Goal: Check status

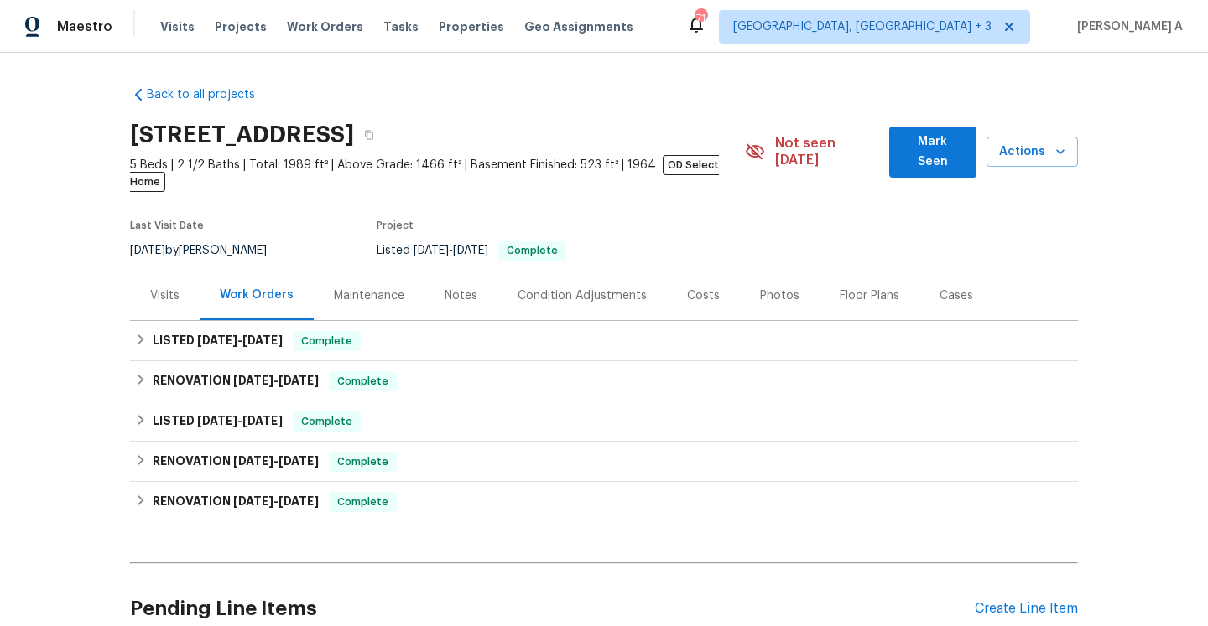
click at [168, 289] on div "Visits" at bounding box center [165, 295] width 70 height 49
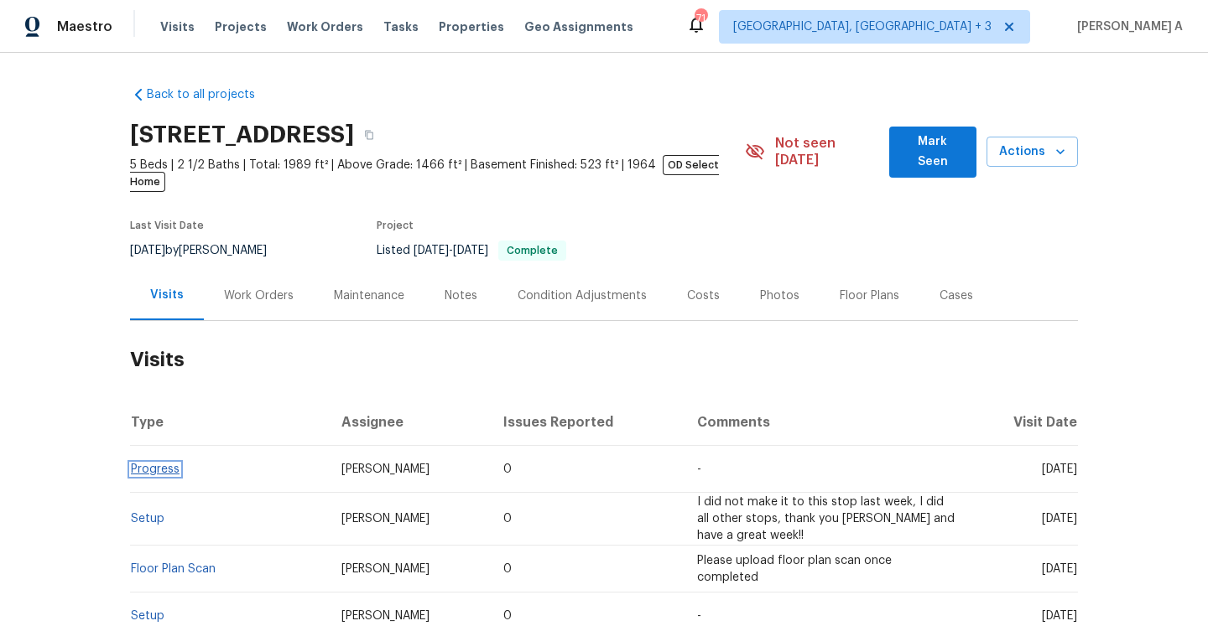
click at [175, 464] on link "Progress" at bounding box center [155, 470] width 49 height 12
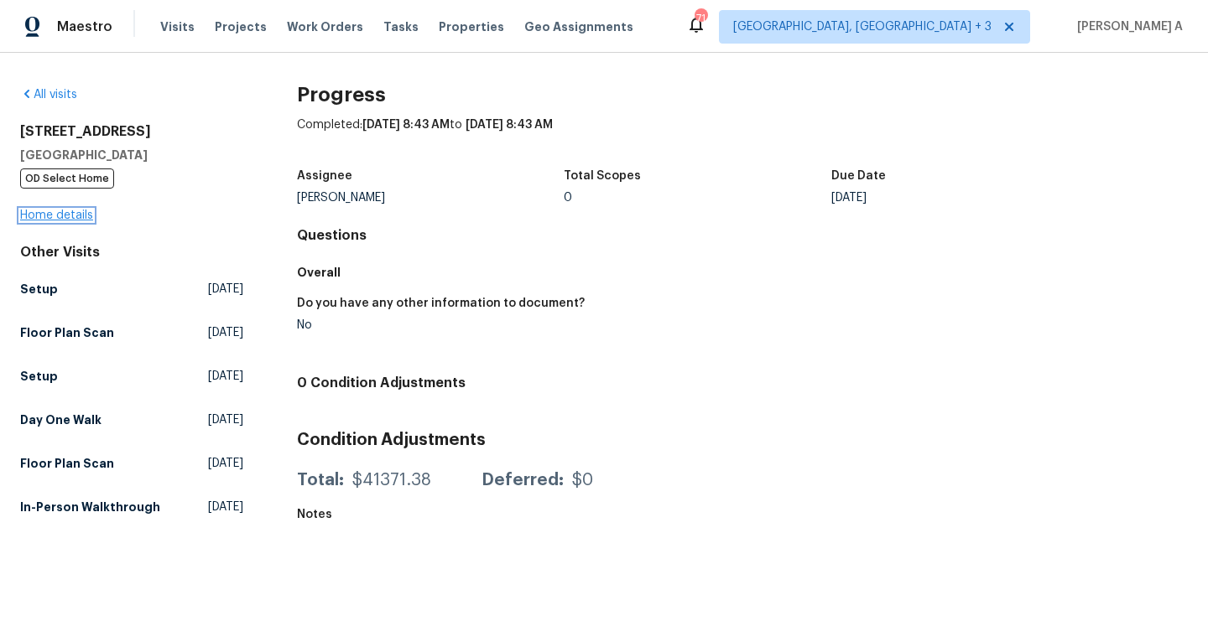
click at [56, 211] on link "Home details" at bounding box center [56, 216] width 73 height 12
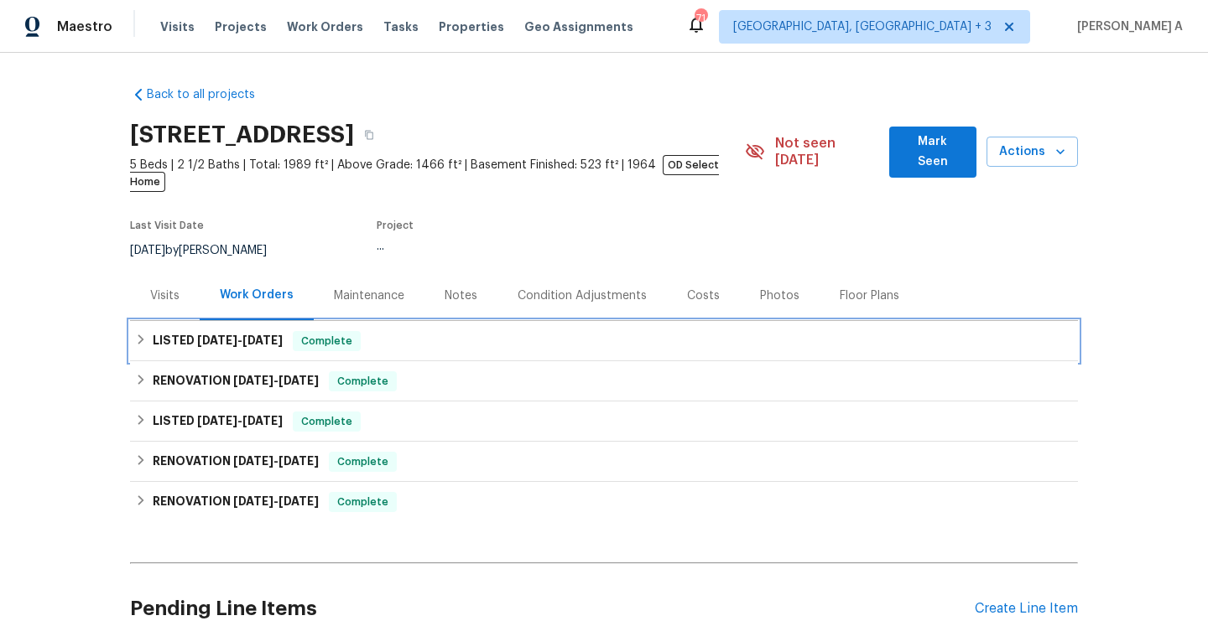
click at [233, 335] on span "[DATE] - [DATE]" at bounding box center [240, 341] width 86 height 12
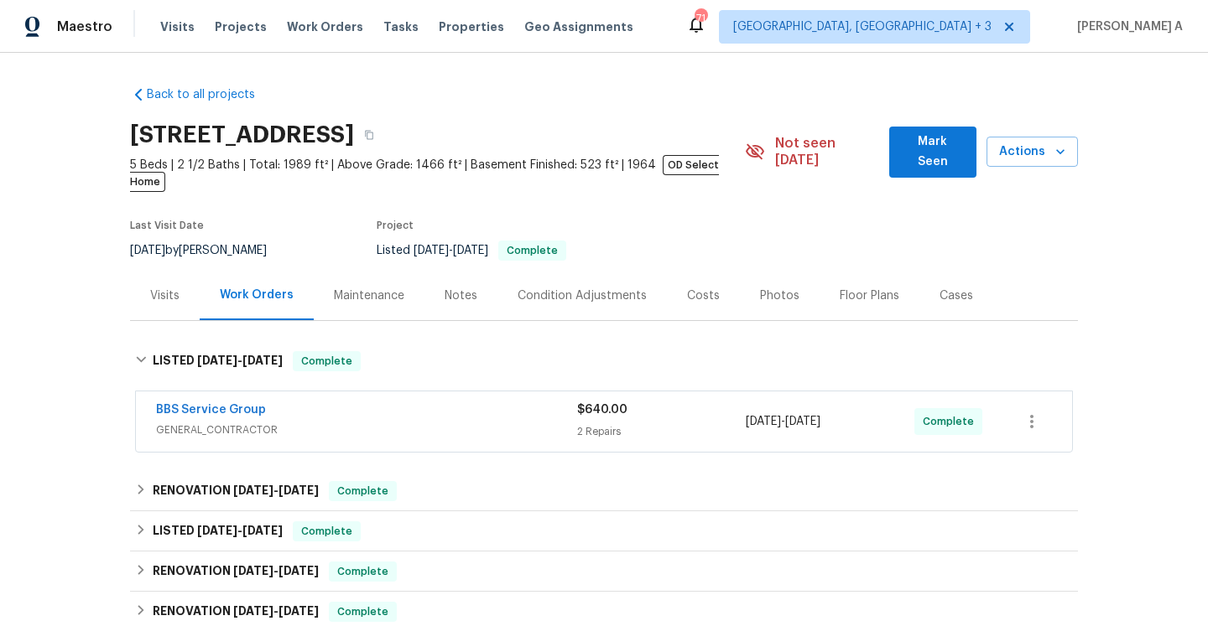
click at [320, 403] on div "BBS Service Group" at bounding box center [366, 412] width 421 height 20
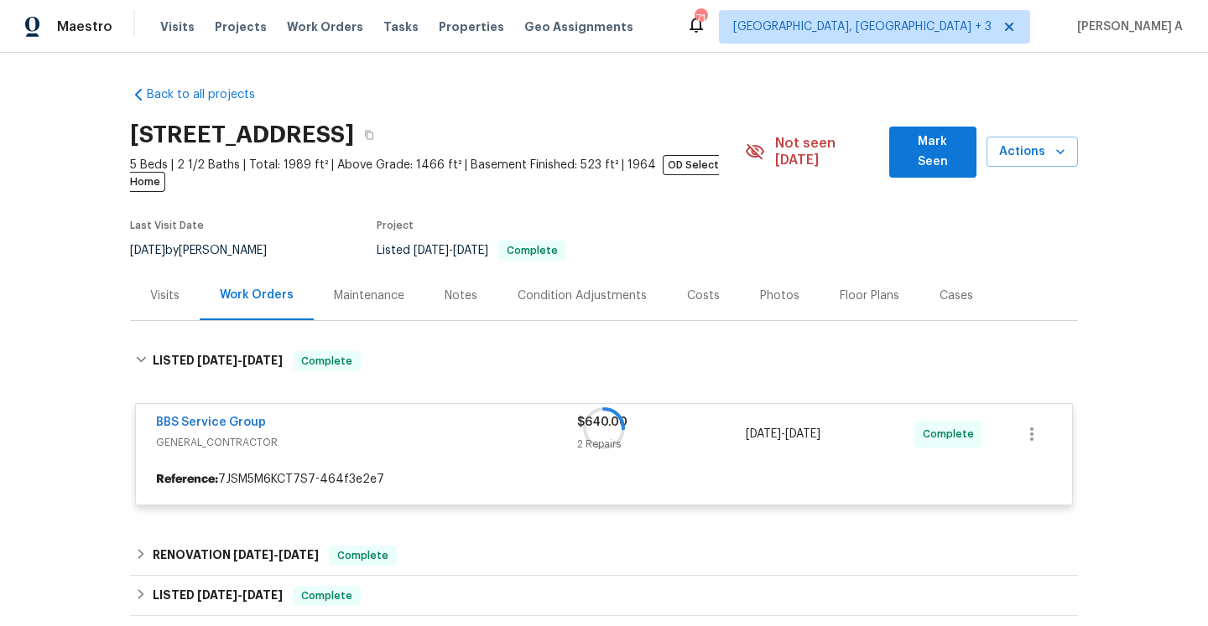
scroll to position [202, 0]
